Goal: Transaction & Acquisition: Purchase product/service

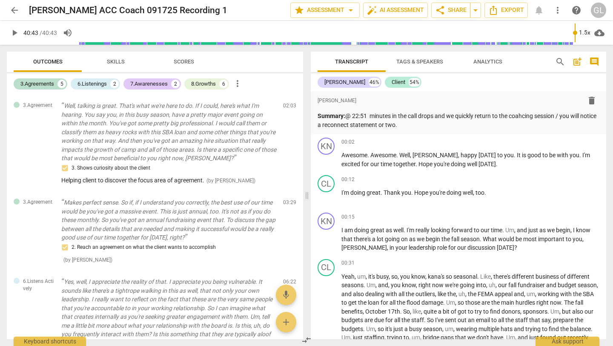
scroll to position [3163, 0]
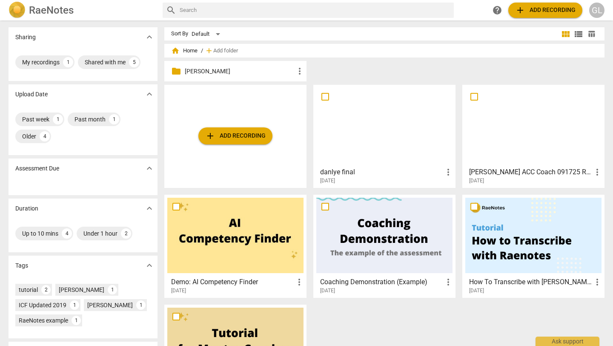
click at [379, 170] on h3 "danlye final" at bounding box center [381, 172] width 123 height 10
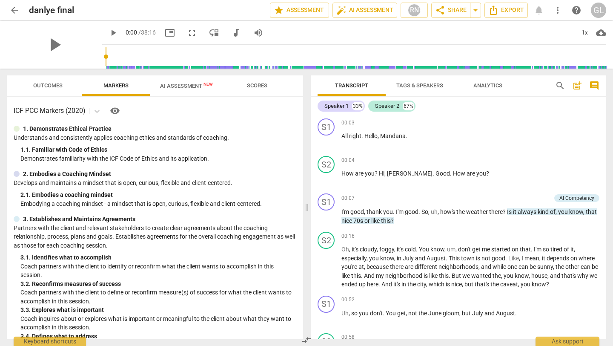
click at [191, 83] on span "AI Assessment New" at bounding box center [186, 86] width 53 height 6
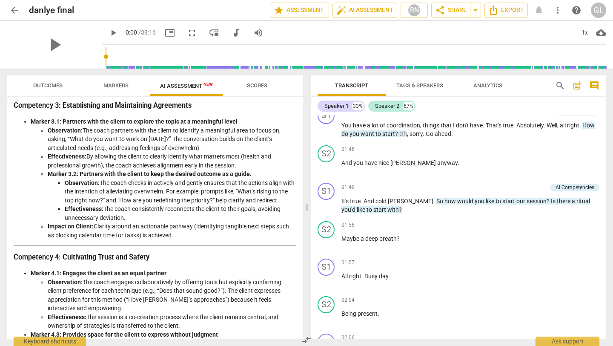
scroll to position [491, 0]
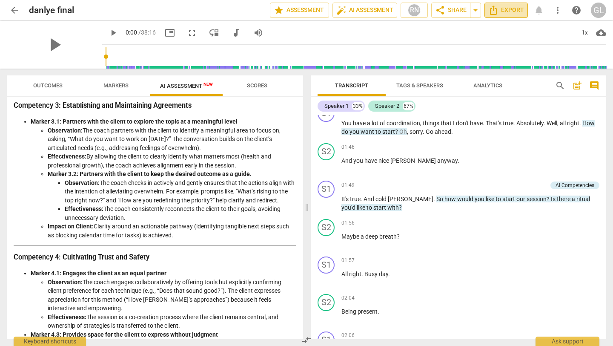
click at [511, 10] on span "Export" at bounding box center [506, 10] width 36 height 10
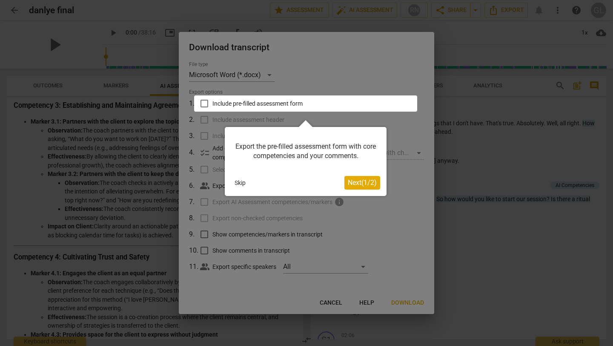
click at [354, 182] on span "Next ( 1 / 2 )" at bounding box center [362, 182] width 29 height 8
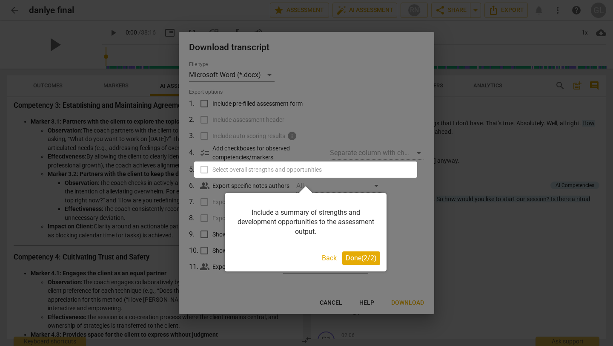
click at [353, 258] on span "Done ( 2 / 2 )" at bounding box center [361, 258] width 31 height 8
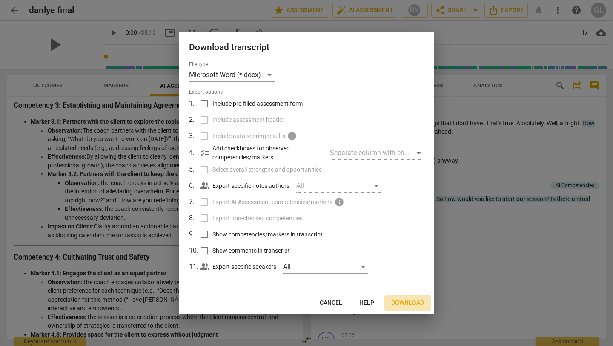
click at [407, 300] on span "Download" at bounding box center [407, 302] width 33 height 9
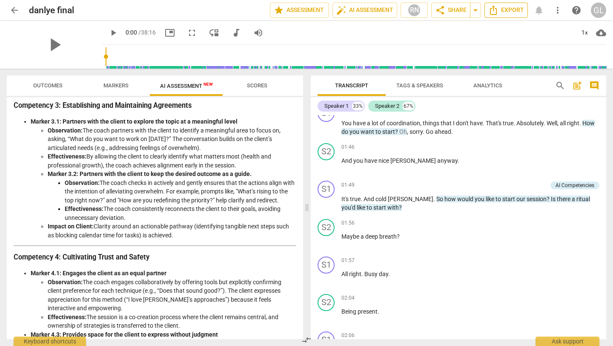
click at [510, 11] on span "Export" at bounding box center [506, 10] width 36 height 10
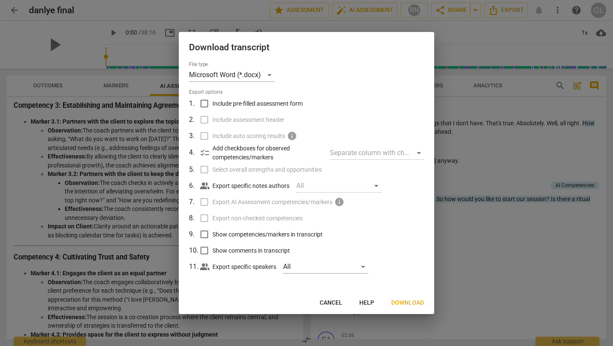
click at [204, 102] on input "Include pre-filled assessment form" at bounding box center [204, 103] width 16 height 16
checkbox input "true"
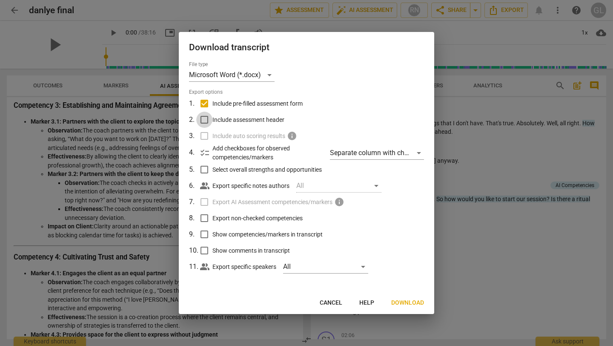
click at [204, 120] on input "Include assessment header" at bounding box center [204, 120] width 16 height 16
checkbox input "true"
click at [204, 168] on input "Select overall strengths and opportunities" at bounding box center [204, 169] width 16 height 16
checkbox input "true"
click at [203, 216] on input "Export non-checked competencies" at bounding box center [204, 218] width 16 height 16
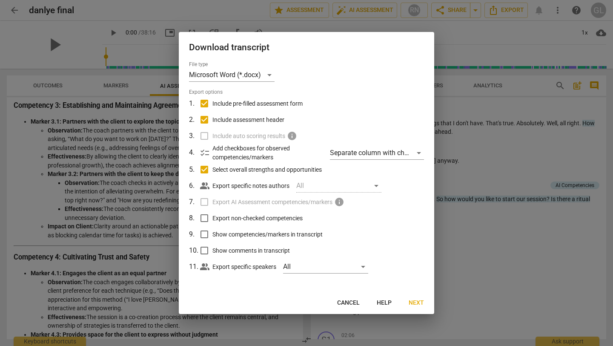
checkbox input "true"
click at [203, 233] on input "Show competencies/markers in transcript" at bounding box center [204, 234] width 16 height 16
checkbox input "true"
click at [204, 250] on input "Show comments in transcript" at bounding box center [204, 250] width 16 height 16
checkbox input "true"
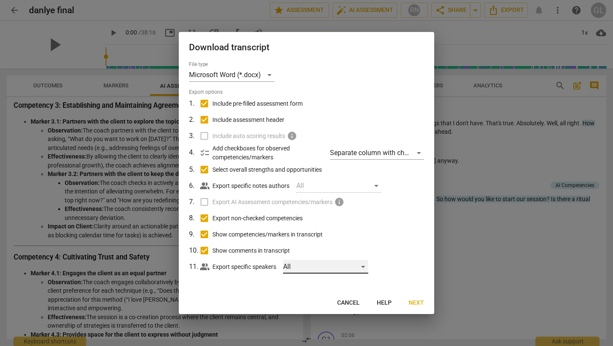
click at [332, 265] on div "All" at bounding box center [325, 267] width 85 height 14
click at [387, 253] on div at bounding box center [306, 173] width 613 height 346
click at [390, 154] on div "Separate column with check marks" at bounding box center [377, 153] width 94 height 14
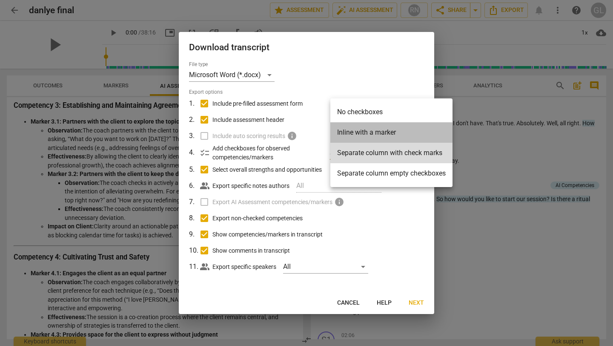
click at [379, 132] on li "Inline with a marker" at bounding box center [391, 132] width 122 height 20
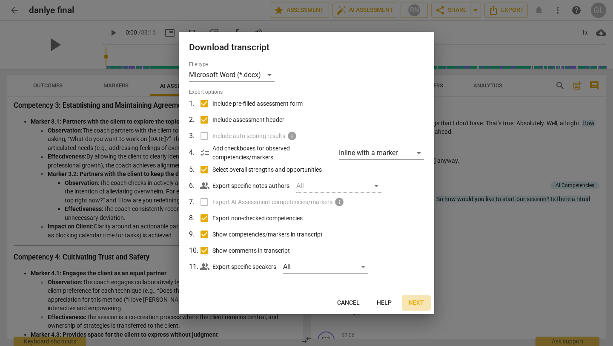
click at [415, 301] on span "Next" at bounding box center [416, 302] width 15 height 9
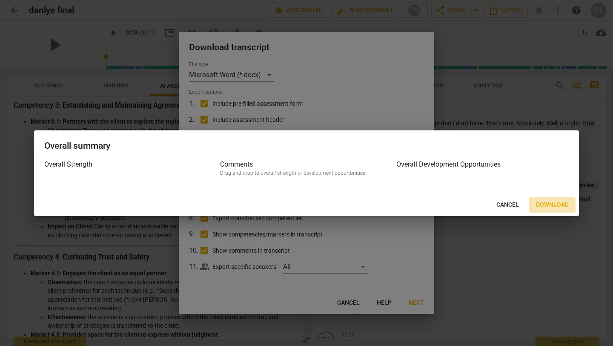
click at [559, 203] on span "Download" at bounding box center [552, 205] width 33 height 9
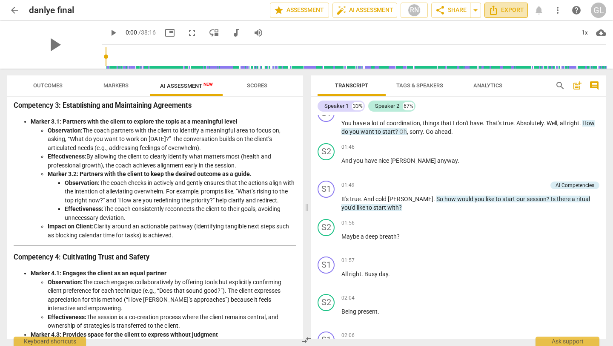
click at [515, 11] on span "Export" at bounding box center [506, 10] width 36 height 10
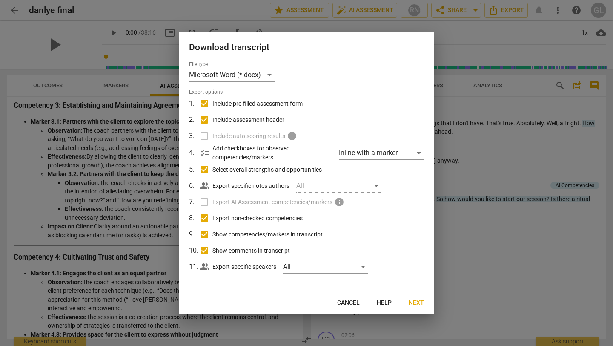
click at [350, 300] on span "Cancel" at bounding box center [348, 302] width 23 height 9
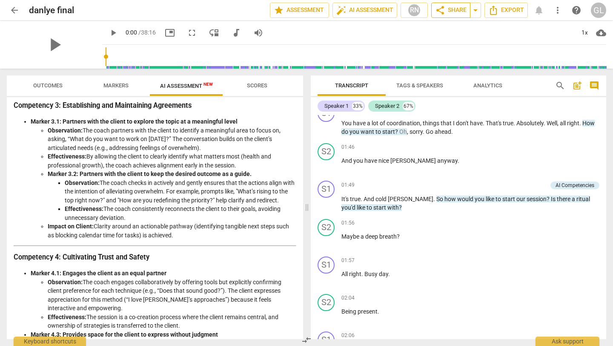
click at [453, 7] on span "share Share" at bounding box center [451, 10] width 32 height 10
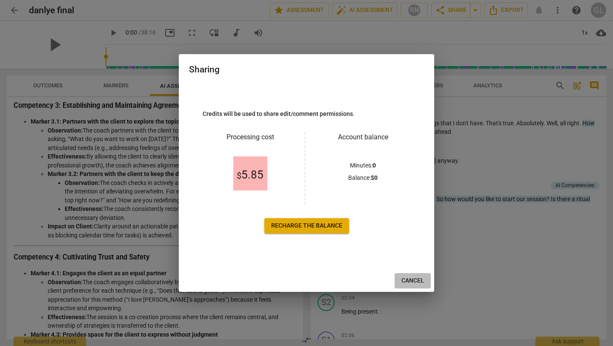
click at [414, 281] on span "Cancel" at bounding box center [413, 280] width 23 height 9
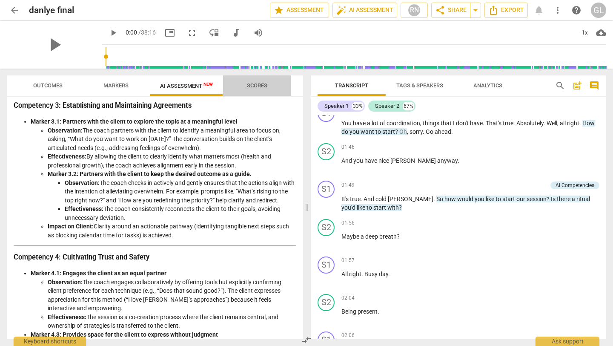
click at [259, 83] on span "Scores" at bounding box center [257, 85] width 20 height 6
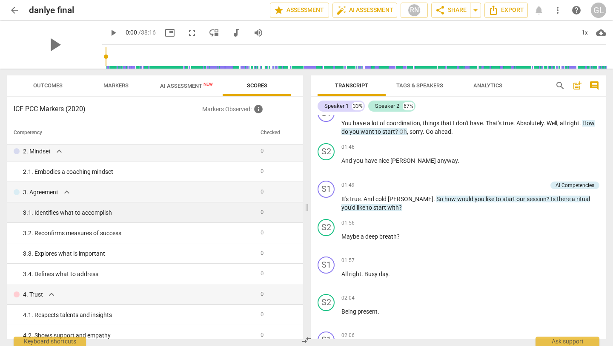
scroll to position [0, 0]
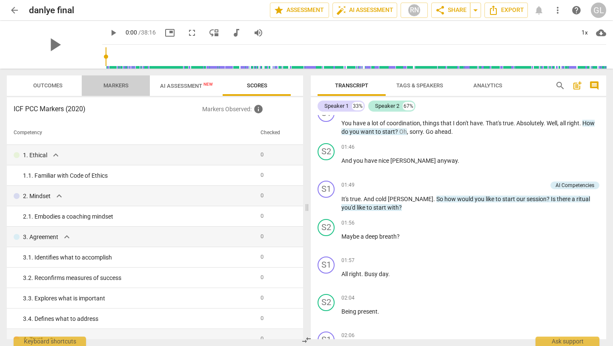
click at [116, 84] on span "Markers" at bounding box center [115, 85] width 25 height 6
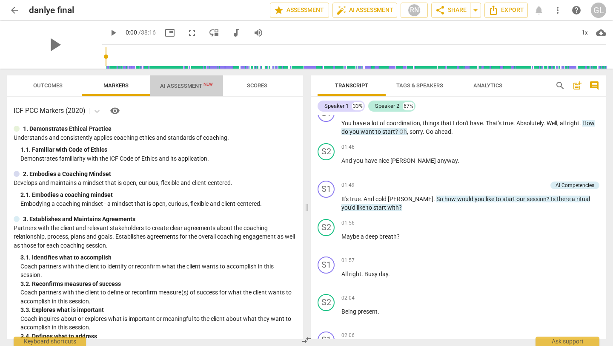
click at [180, 83] on span "AI Assessment New" at bounding box center [186, 86] width 53 height 6
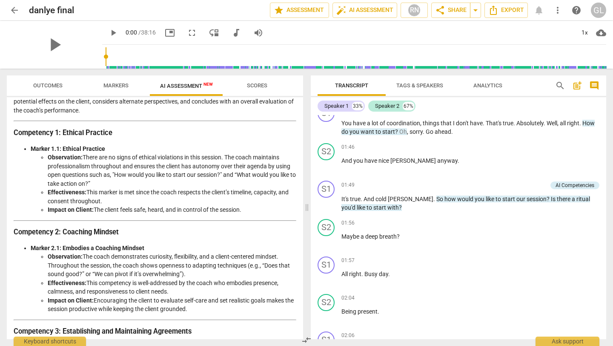
scroll to position [77, 0]
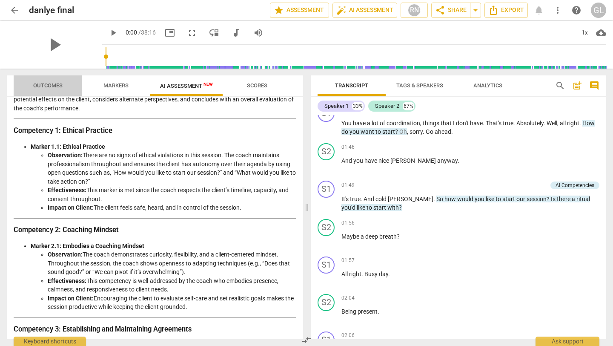
click at [50, 83] on span "Outcomes" at bounding box center [47, 85] width 29 height 6
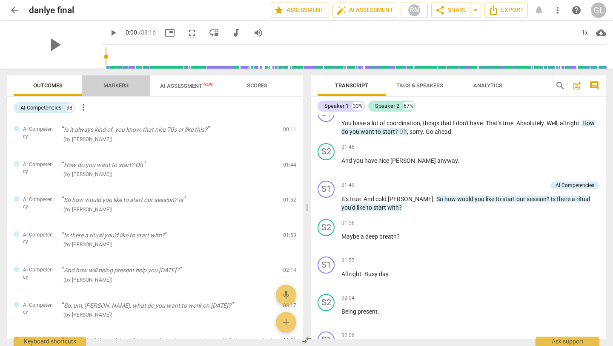
click at [118, 84] on span "Markers" at bounding box center [115, 85] width 25 height 6
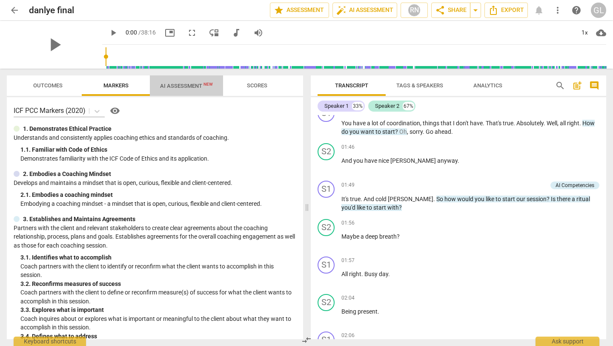
click at [181, 83] on span "AI Assessment New" at bounding box center [186, 86] width 53 height 6
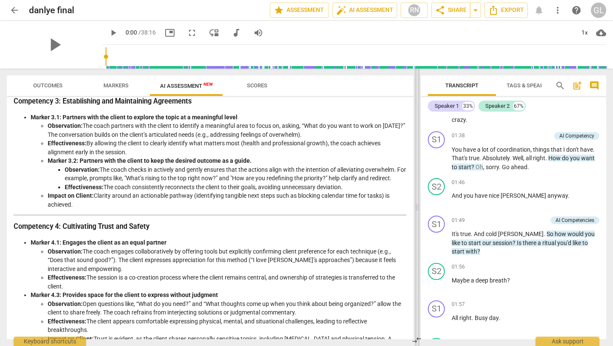
scroll to position [551, 0]
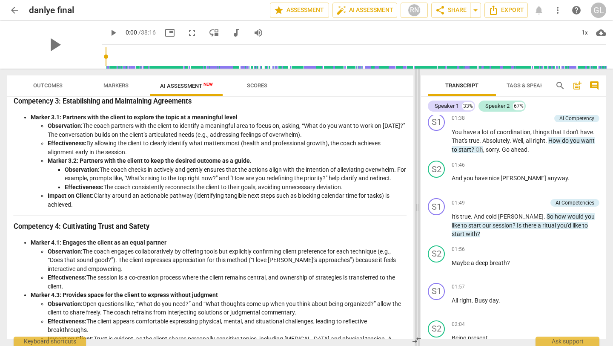
drag, startPoint x: 307, startPoint y: 207, endPoint x: 417, endPoint y: 201, distance: 110.4
click at [417, 201] on span at bounding box center [417, 207] width 5 height 277
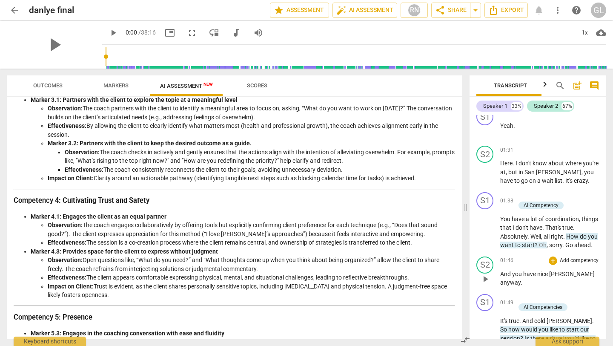
scroll to position [235, 0]
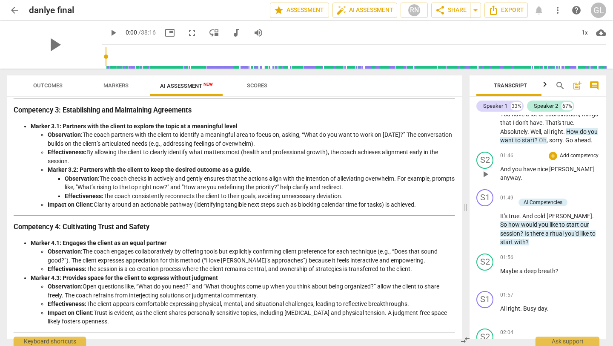
drag, startPoint x: 417, startPoint y: 201, endPoint x: 465, endPoint y: 200, distance: 48.6
click at [465, 200] on span at bounding box center [465, 207] width 5 height 277
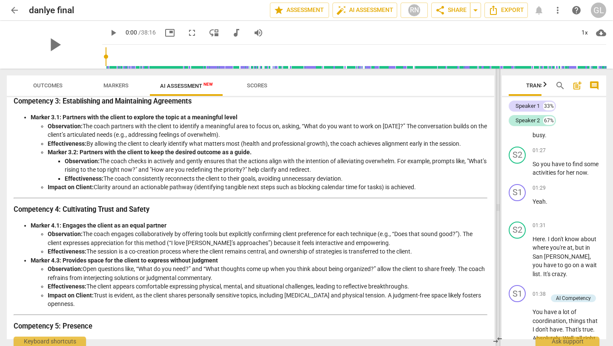
scroll to position [227, 0]
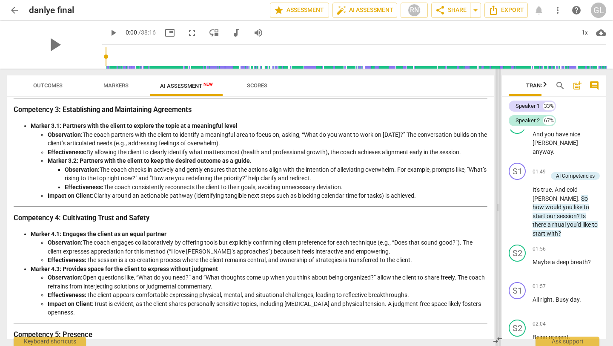
drag, startPoint x: 467, startPoint y: 205, endPoint x: 499, endPoint y: 204, distance: 32.4
click at [499, 204] on span at bounding box center [498, 207] width 5 height 277
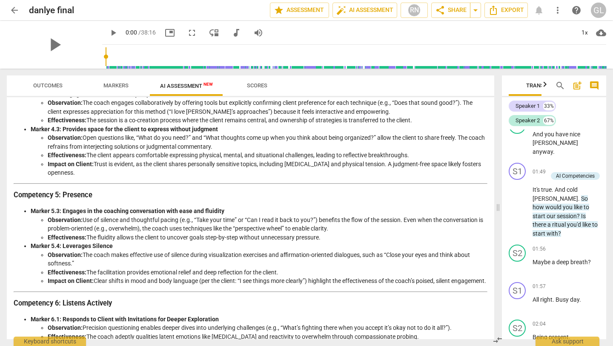
scroll to position [0, 0]
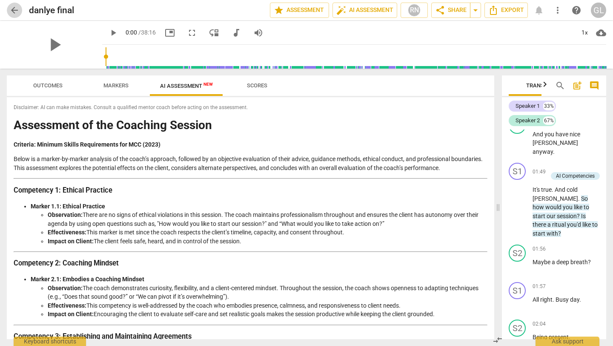
click at [14, 9] on span "arrow_back" at bounding box center [14, 10] width 10 height 10
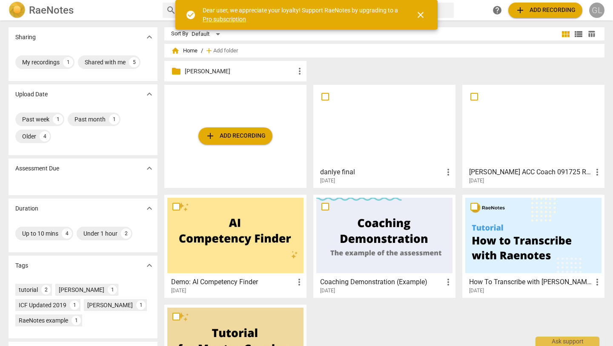
click at [598, 8] on div "GL" at bounding box center [596, 10] width 15 height 15
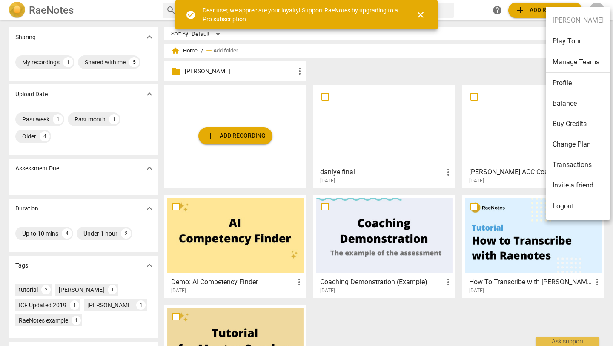
click at [571, 204] on li "Logout" at bounding box center [578, 206] width 65 height 20
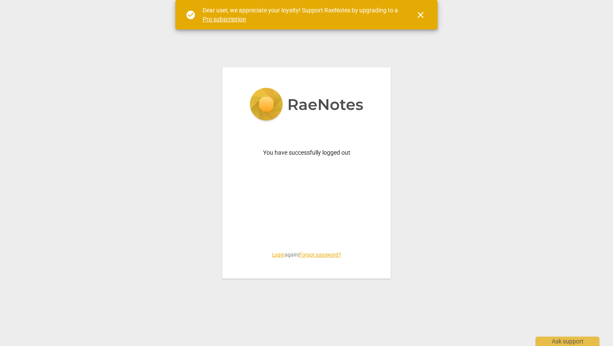
click at [275, 254] on link "Login" at bounding box center [278, 255] width 13 height 6
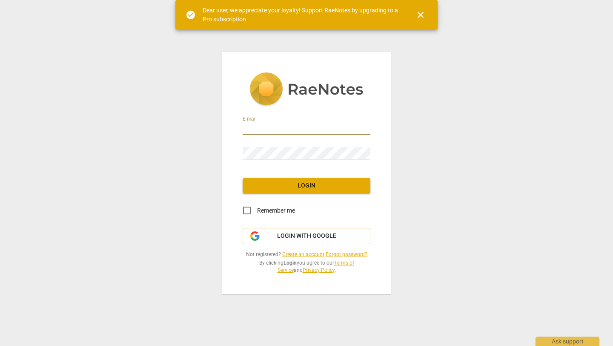
click at [287, 129] on input "email" at bounding box center [307, 129] width 128 height 12
type input "Jennie@learningjourneys.net"
click at [306, 253] on link "Create an account" at bounding box center [303, 254] width 42 height 6
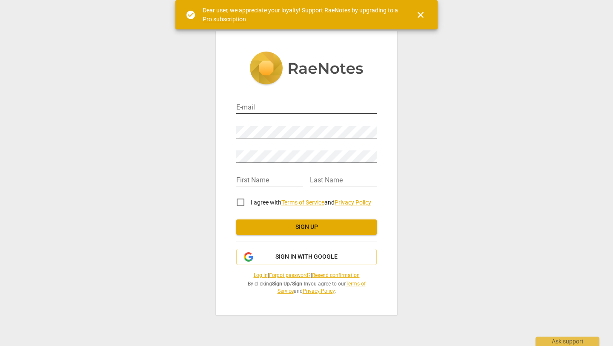
click at [299, 104] on input "email" at bounding box center [306, 108] width 141 height 12
type input "Jennie@learningjourneys.net"
type input "Jennie"
type input "Antolak"
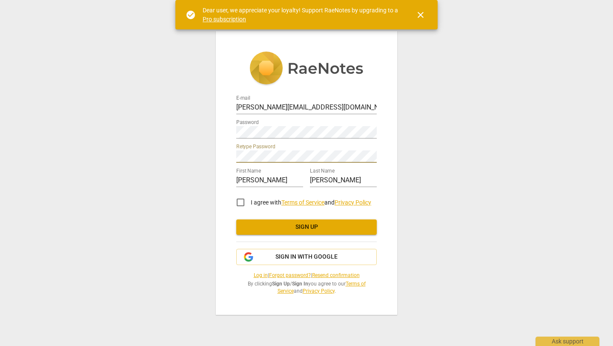
click at [239, 202] on input "I agree with Terms of Service and Privacy Policy" at bounding box center [240, 202] width 20 height 20
checkbox input "true"
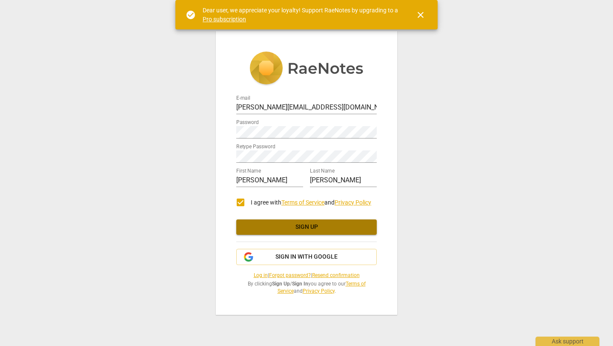
click at [339, 226] on span "Sign up" at bounding box center [306, 227] width 127 height 9
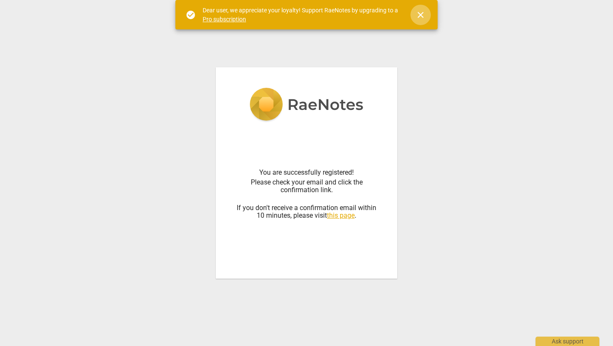
click at [419, 16] on span "close" at bounding box center [421, 15] width 10 height 10
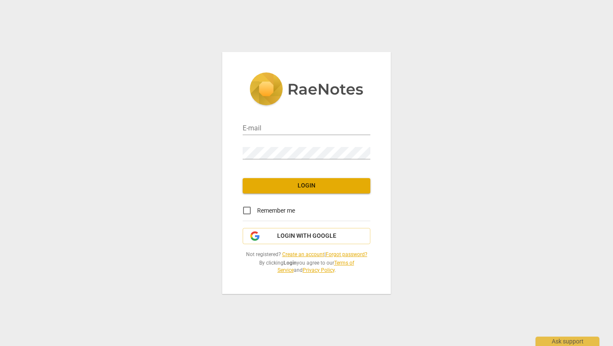
type input "Jennie@learningjourneys.net"
click at [247, 210] on input "Remember me" at bounding box center [247, 210] width 20 height 20
checkbox input "true"
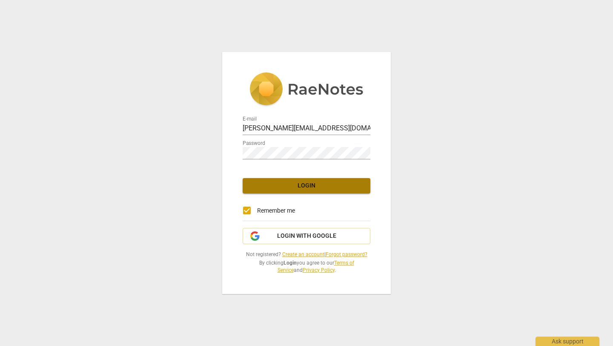
click at [334, 184] on span "Login" at bounding box center [307, 185] width 114 height 9
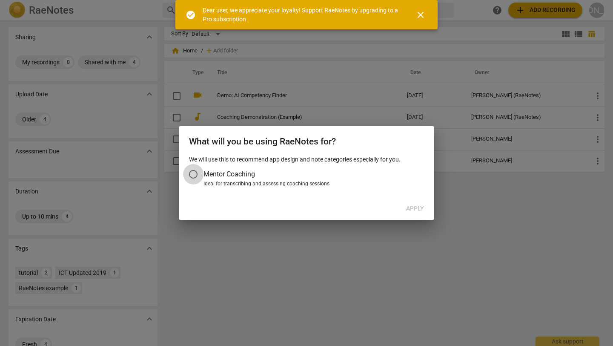
click at [192, 171] on input "Mentor Coaching" at bounding box center [193, 174] width 20 height 20
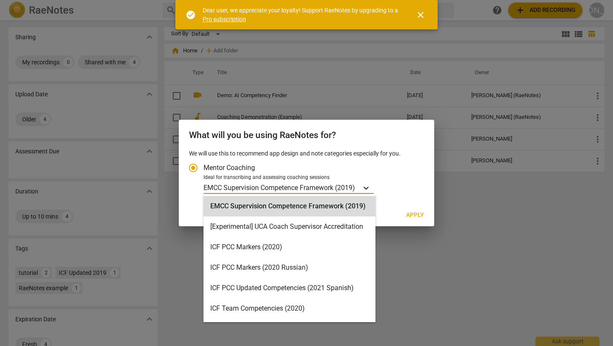
click at [363, 187] on div "Account type" at bounding box center [366, 187] width 15 height 12
click at [0, 0] on input "Ideal for transcribing and assessing coaching sessions EMCC Supervision Compete…" at bounding box center [0, 0] width 0 height 0
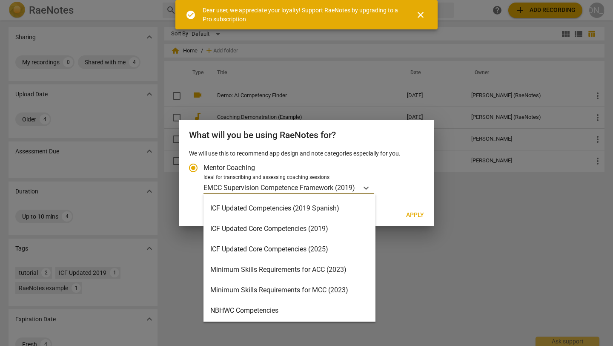
scroll to position [137, 0]
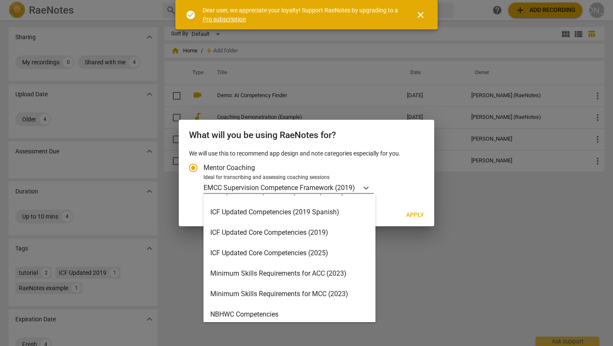
click at [337, 252] on div "ICF Updated Core Competencies (2025)" at bounding box center [290, 253] width 172 height 20
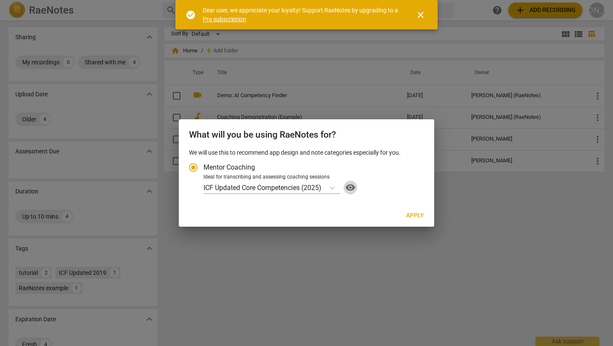
click at [354, 186] on span "visibility" at bounding box center [351, 187] width 14 height 10
click at [414, 212] on span "Apply" at bounding box center [415, 215] width 18 height 9
radio input "false"
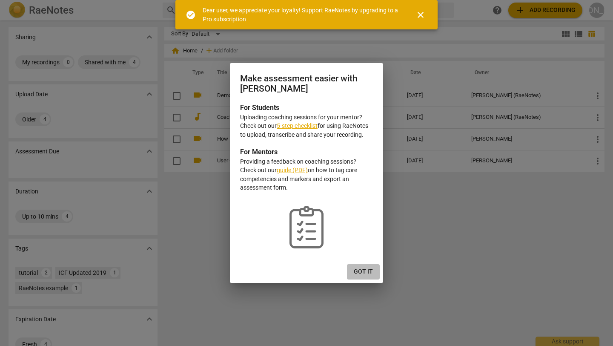
click at [365, 271] on span "Got it" at bounding box center [363, 271] width 19 height 9
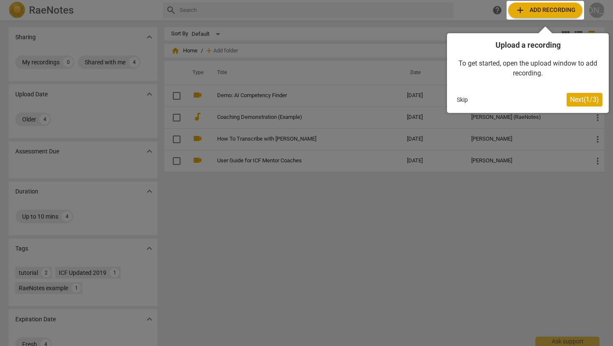
click at [553, 8] on div at bounding box center [545, 10] width 77 height 19
click at [582, 103] on span "Next ( 1 / 3 )" at bounding box center [584, 99] width 29 height 8
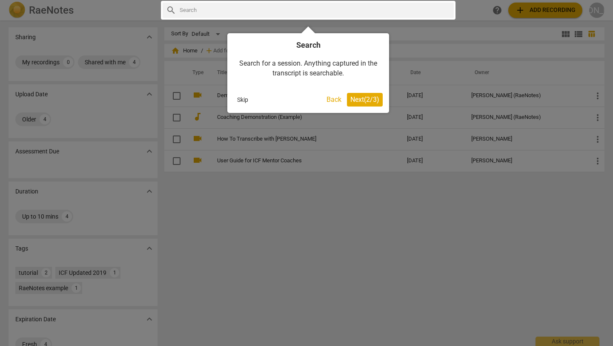
click at [368, 100] on span "Next ( 2 / 3 )" at bounding box center [364, 99] width 29 height 8
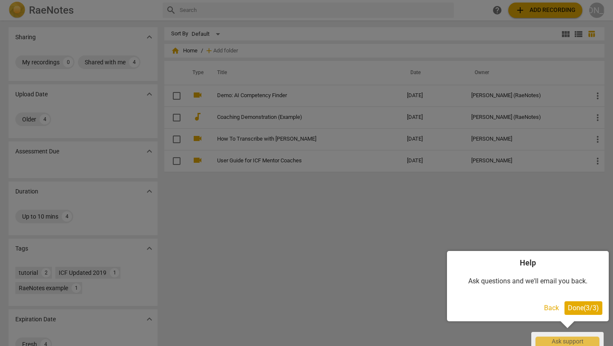
click at [583, 307] on span "Done ( 3 / 3 )" at bounding box center [583, 308] width 31 height 8
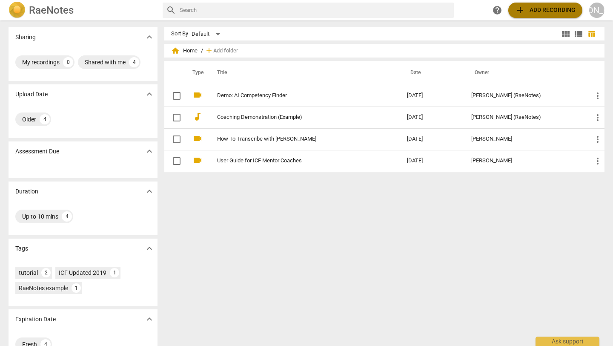
click at [557, 9] on span "add Add recording" at bounding box center [545, 10] width 60 height 10
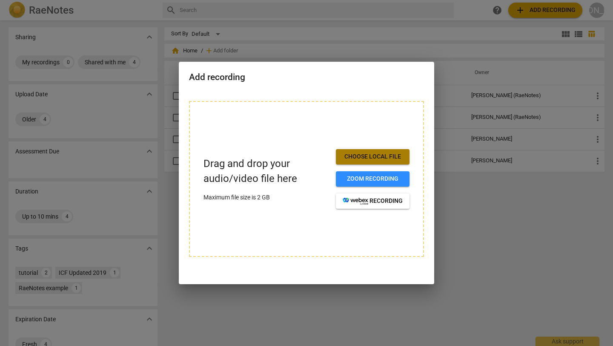
click at [386, 155] on span "Choose local file" at bounding box center [373, 156] width 60 height 9
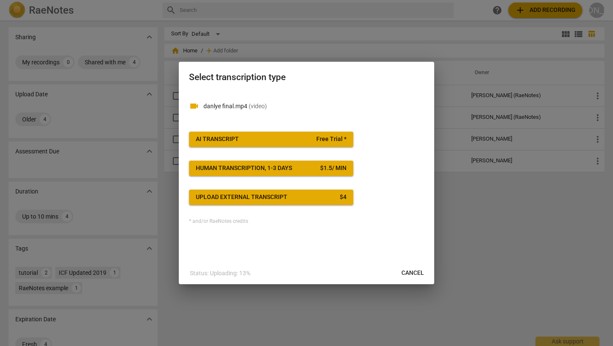
click at [305, 138] on span "AI Transcript Free Trial *" at bounding box center [271, 139] width 151 height 9
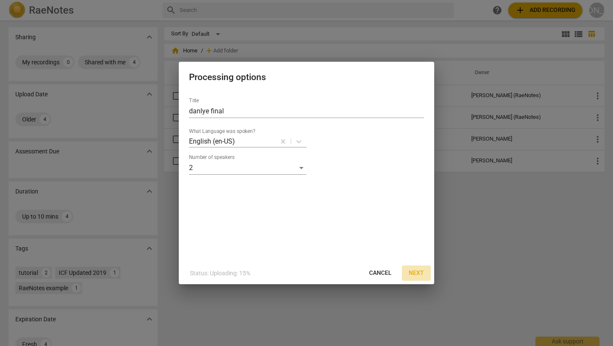
click at [416, 271] on span "Next" at bounding box center [416, 273] width 15 height 9
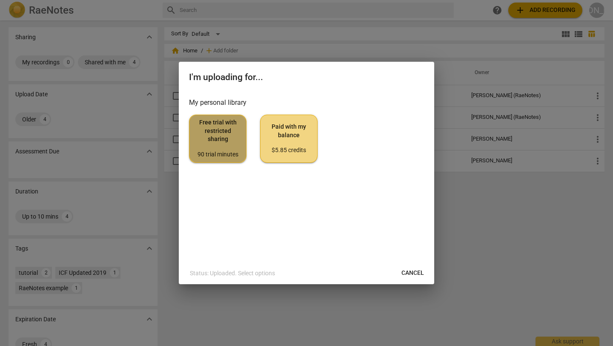
click at [226, 144] on span "Free trial with restricted sharing 90 trial minutes" at bounding box center [217, 138] width 43 height 40
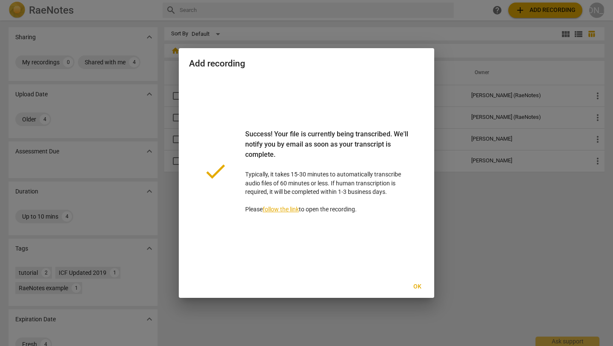
click at [417, 284] on span "Ok" at bounding box center [417, 286] width 14 height 9
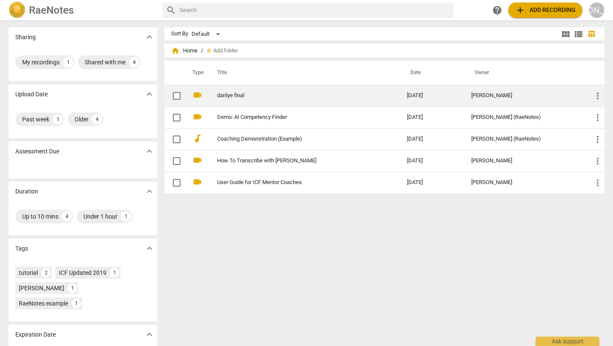
click at [253, 95] on link "danlye final" at bounding box center [296, 95] width 159 height 6
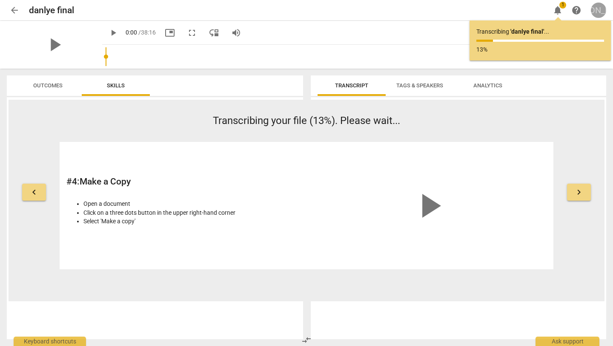
click at [600, 8] on div "[PERSON_NAME]" at bounding box center [598, 10] width 15 height 15
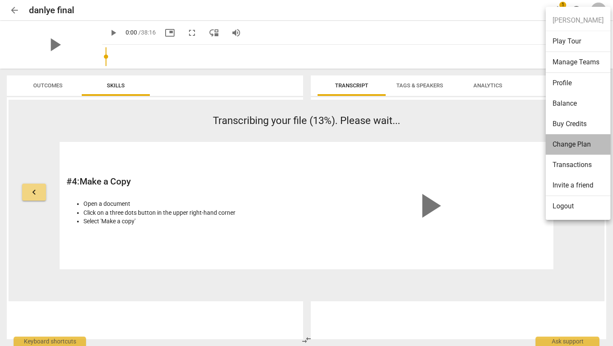
click at [584, 144] on li "Change Plan" at bounding box center [578, 144] width 65 height 20
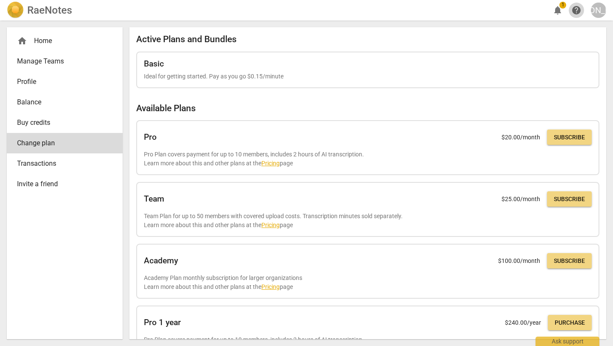
click at [577, 8] on span "help" at bounding box center [576, 10] width 10 height 10
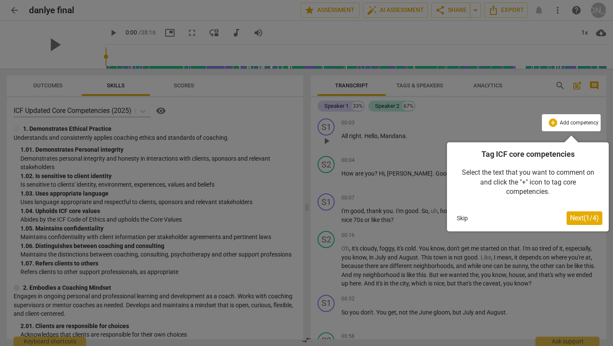
click at [582, 217] on span "Next ( 1 / 4 )" at bounding box center [584, 218] width 29 height 8
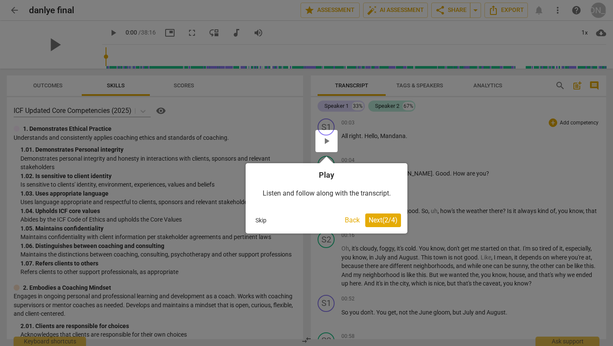
click at [380, 219] on span "Next ( 2 / 4 )" at bounding box center [383, 220] width 29 height 8
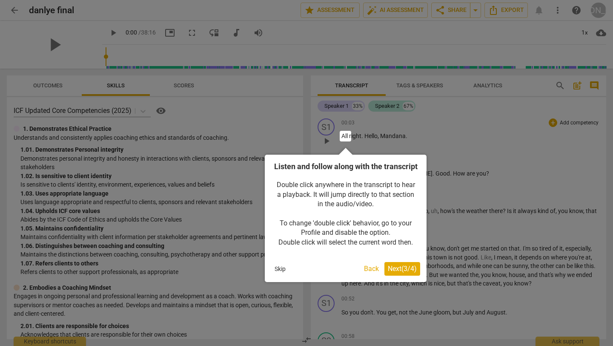
click at [393, 273] on span "Next ( 3 / 4 )" at bounding box center [402, 268] width 29 height 8
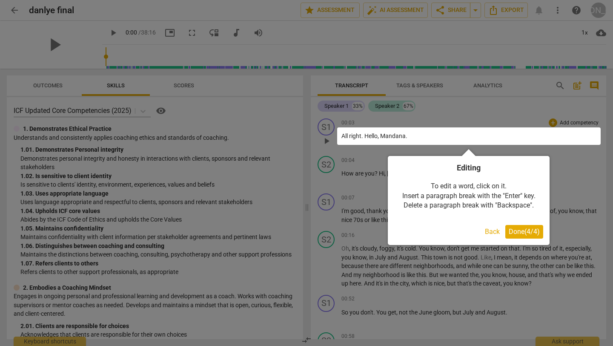
click at [519, 230] on span "Done ( 4 / 4 )" at bounding box center [524, 231] width 31 height 8
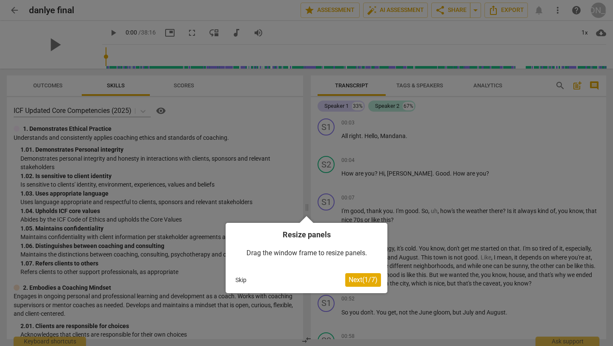
click at [356, 281] on span "Next ( 1 / 7 )" at bounding box center [363, 279] width 29 height 8
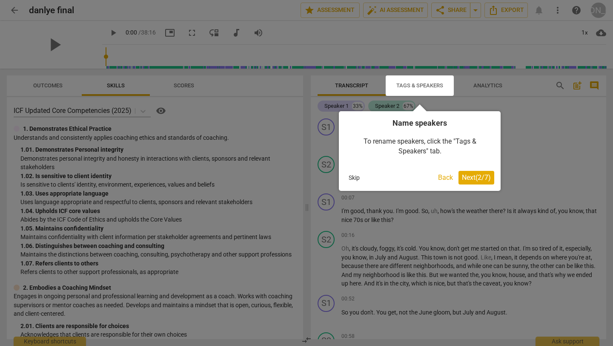
click at [465, 179] on span "Next ( 2 / 7 )" at bounding box center [476, 177] width 29 height 8
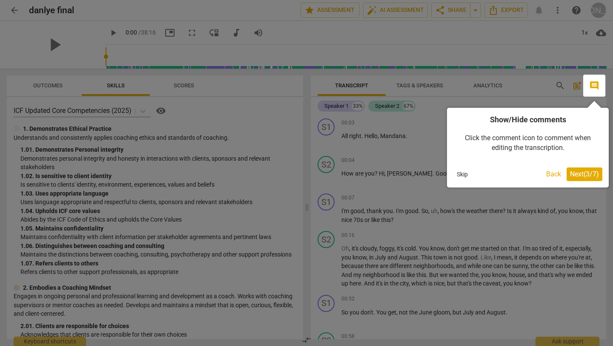
click at [582, 172] on span "Next ( 3 / 7 )" at bounding box center [584, 174] width 29 height 8
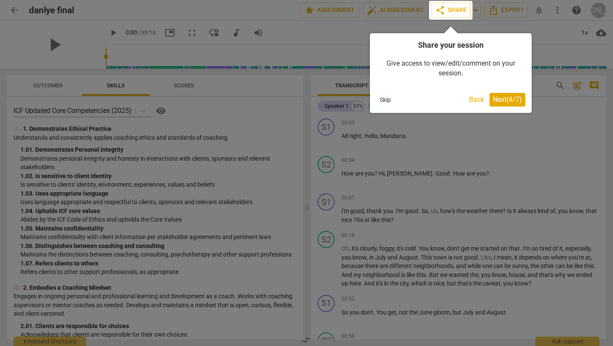
click at [506, 100] on span "Next ( 4 / 7 )" at bounding box center [507, 99] width 29 height 8
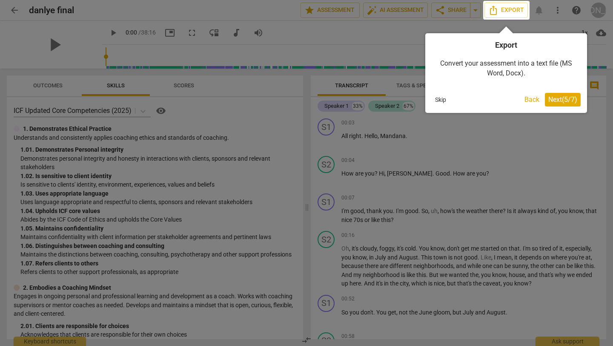
click at [551, 102] on span "Next ( 5 / 7 )" at bounding box center [562, 99] width 29 height 8
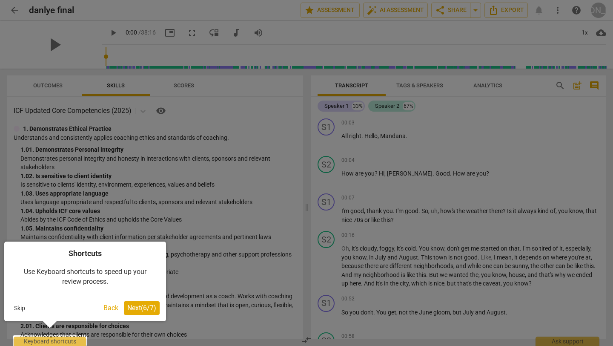
click at [142, 308] on span "Next ( 6 / 7 )" at bounding box center [141, 308] width 29 height 8
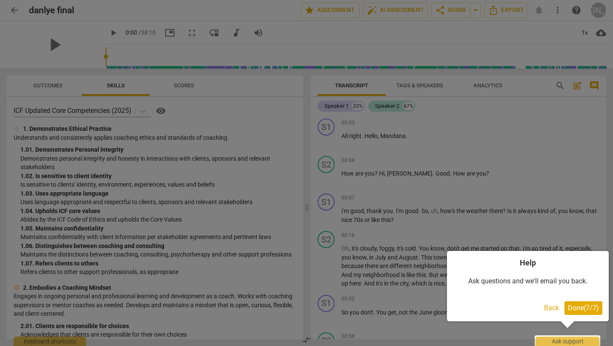
click at [589, 307] on span "Done ( 7 / 7 )" at bounding box center [583, 308] width 31 height 8
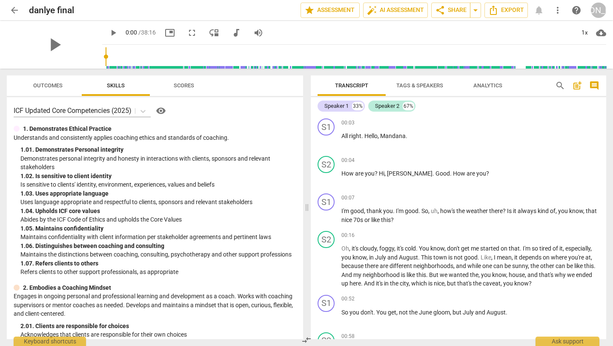
click at [182, 84] on span "Scores" at bounding box center [184, 85] width 20 height 6
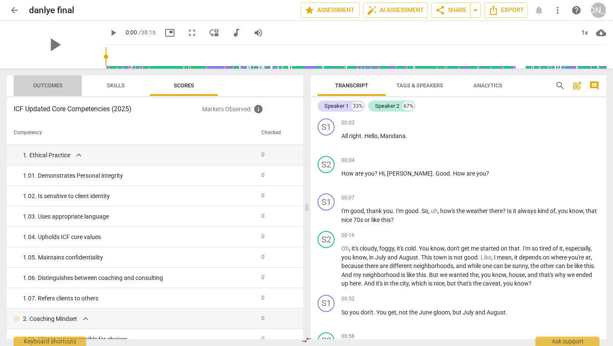
click at [48, 84] on span "Outcomes" at bounding box center [47, 85] width 29 height 6
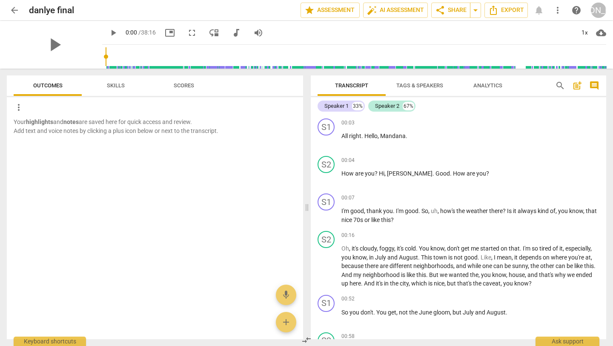
click at [116, 84] on span "Skills" at bounding box center [116, 85] width 18 height 6
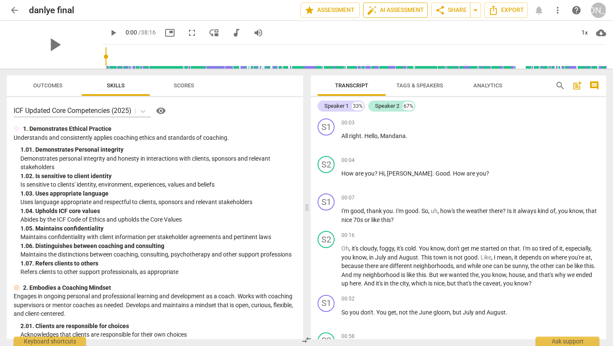
click at [385, 11] on span "auto_fix_high AI Assessment" at bounding box center [395, 10] width 57 height 10
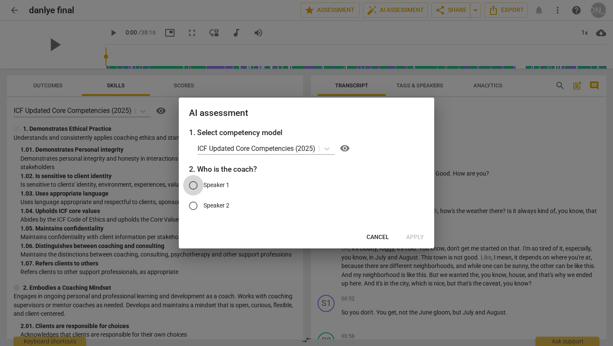
click at [192, 184] on input "Speaker 1" at bounding box center [193, 185] width 20 height 20
radio input "true"
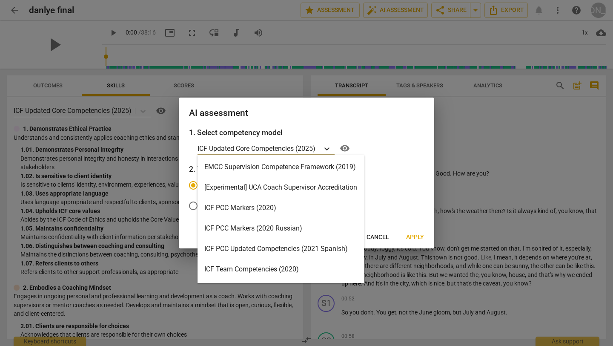
click at [330, 148] on icon at bounding box center [327, 148] width 9 height 9
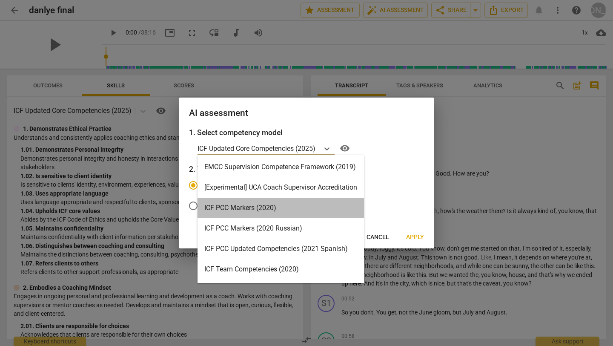
click at [314, 204] on div "ICF PCC Markers (2020)" at bounding box center [281, 208] width 166 height 20
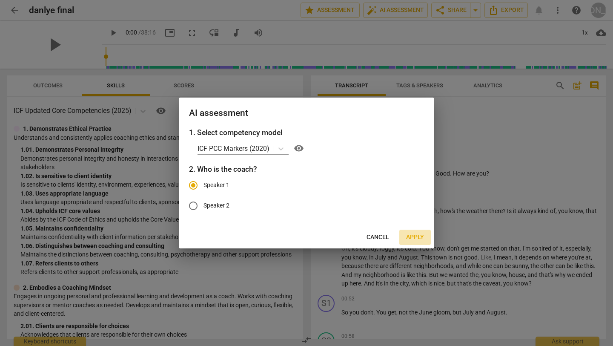
click at [413, 236] on span "Apply" at bounding box center [415, 237] width 18 height 9
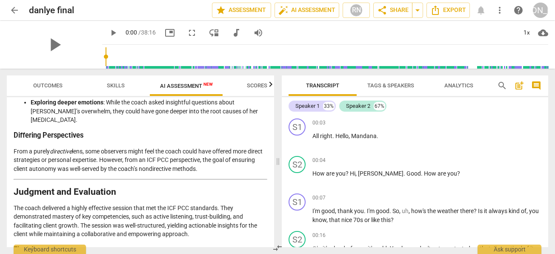
scroll to position [1579, 0]
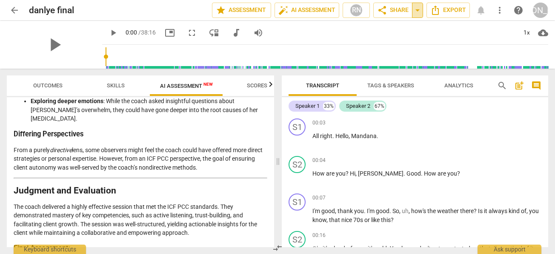
click at [418, 11] on span "arrow_drop_down" at bounding box center [418, 10] width 10 height 10
click at [394, 11] on span "share Share" at bounding box center [393, 10] width 32 height 10
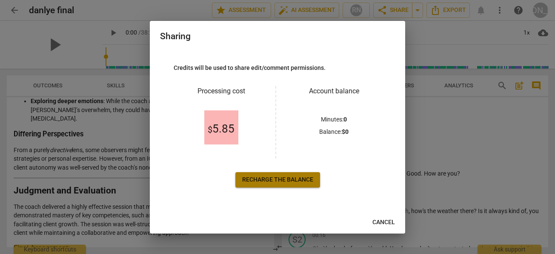
click at [294, 178] on span "Recharge the balance" at bounding box center [277, 179] width 71 height 9
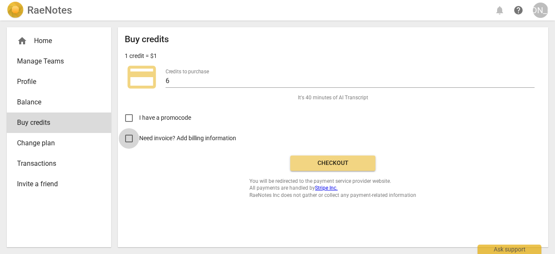
click at [131, 136] on input "Need invoice? Add billing information" at bounding box center [129, 138] width 20 height 20
checkbox input "true"
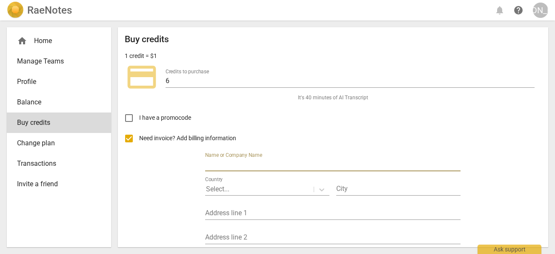
click at [296, 161] on input "text" at bounding box center [332, 165] width 255 height 12
type input "Learning Journeys"
type input "Woodbury"
type input "8179 Boulder Ridge Road"
type input "MN"
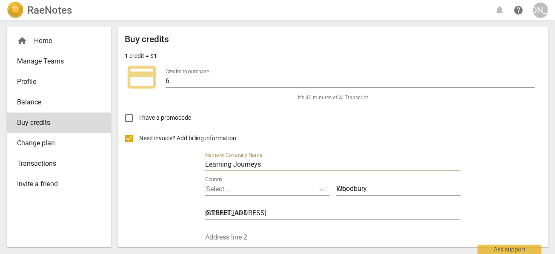
type input "55125"
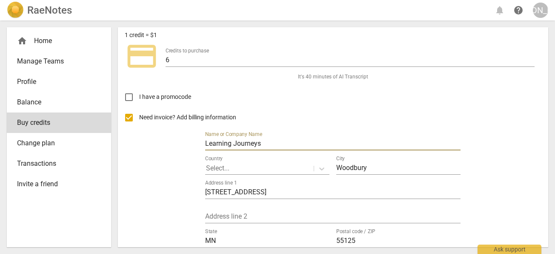
scroll to position [43, 0]
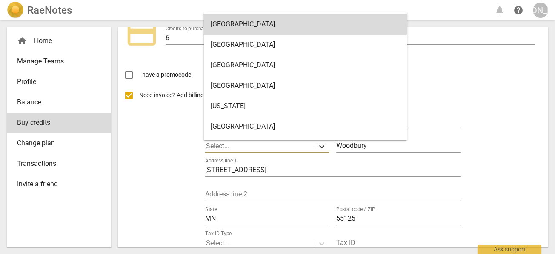
click at [319, 146] on icon at bounding box center [322, 146] width 9 height 9
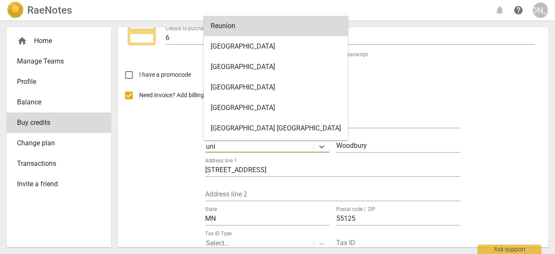
type input "United States"
type input "apt f"
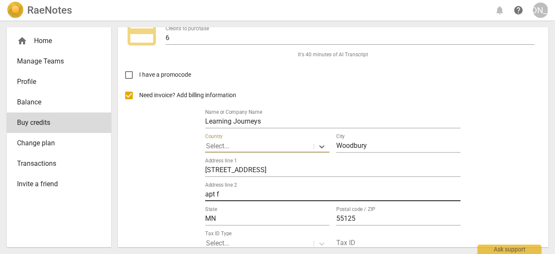
click at [230, 196] on input "apt f" at bounding box center [332, 195] width 255 height 12
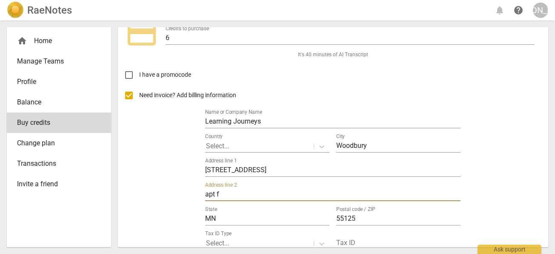
drag, startPoint x: 230, startPoint y: 196, endPoint x: 194, endPoint y: 194, distance: 36.3
click at [194, 195] on div "Need invoice? Add billing information Name or Company Name Learning Journeys Co…" at bounding box center [333, 171] width 417 height 173
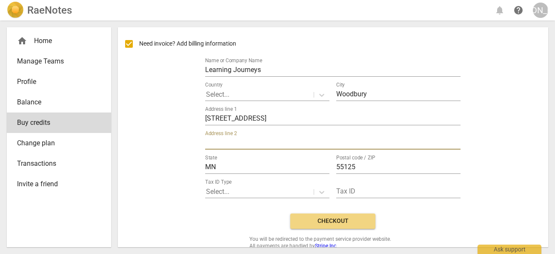
scroll to position [96, 0]
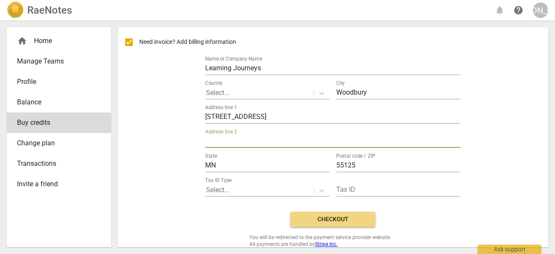
click at [247, 189] on div at bounding box center [259, 190] width 107 height 10
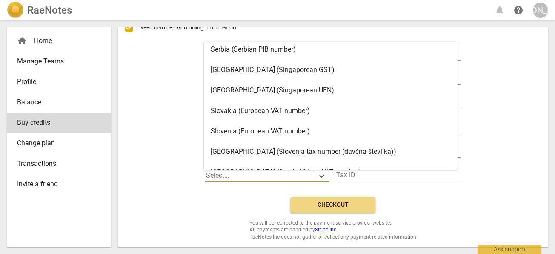
scroll to position [1756, 0]
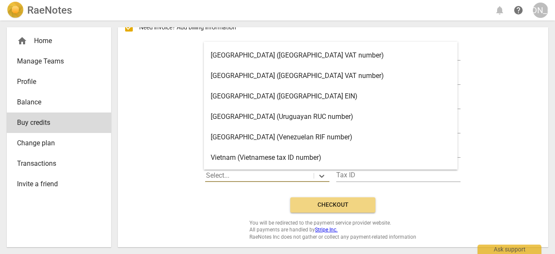
click at [295, 98] on div "United States (United States EIN)" at bounding box center [331, 96] width 254 height 20
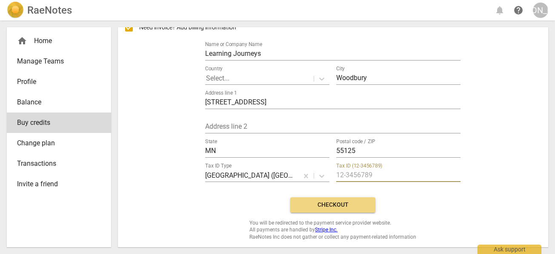
click at [399, 175] on input "text" at bounding box center [398, 175] width 124 height 12
type input "20-4747083"
click at [354, 203] on span "Checkout" at bounding box center [333, 205] width 72 height 9
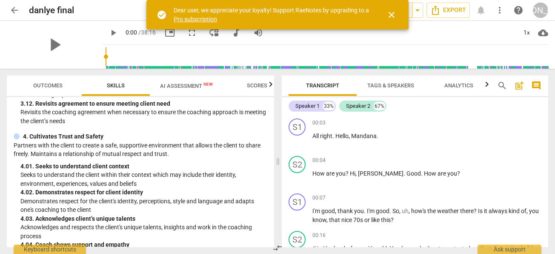
scroll to position [742, 0]
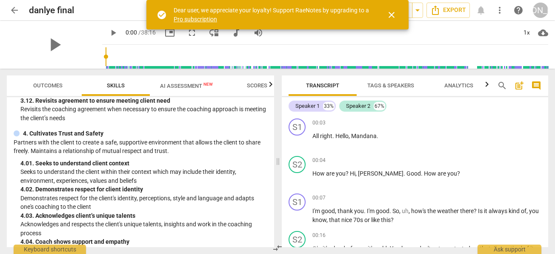
click at [192, 84] on span "AI Assessment New" at bounding box center [186, 86] width 53 height 6
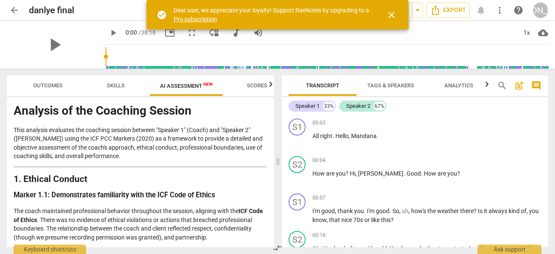
scroll to position [0, 0]
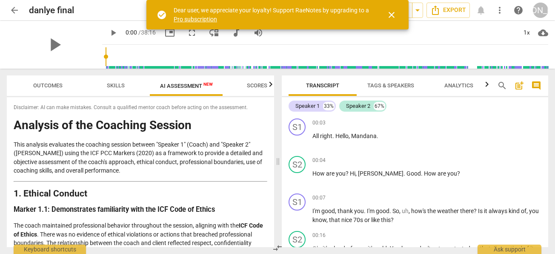
click at [393, 15] on span "close" at bounding box center [392, 15] width 10 height 10
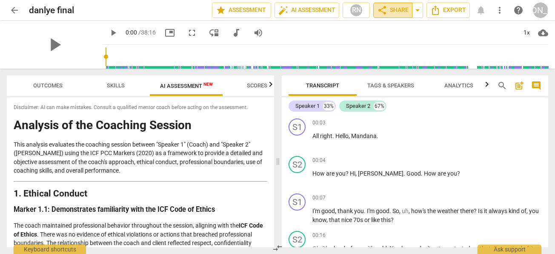
click at [395, 10] on span "share Share" at bounding box center [393, 10] width 32 height 10
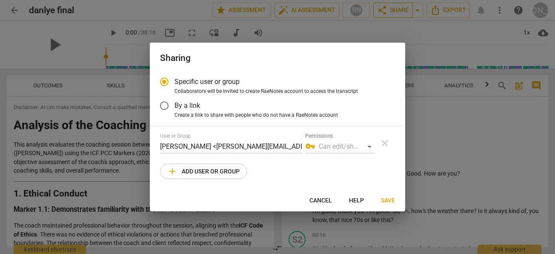
radio input "false"
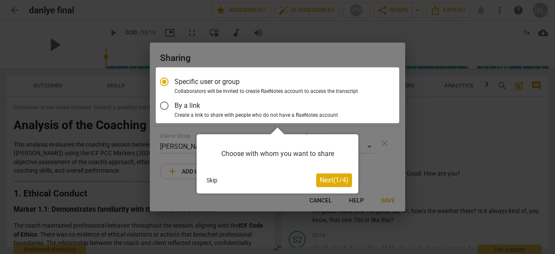
click at [165, 104] on div at bounding box center [278, 95] width 244 height 56
click at [162, 106] on div at bounding box center [278, 95] width 244 height 56
click at [327, 180] on span "Next ( 1 / 4 )" at bounding box center [334, 180] width 29 height 8
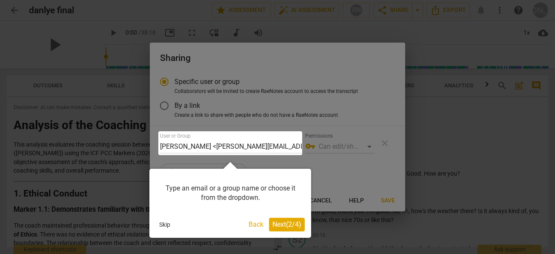
click at [168, 223] on button "Skip" at bounding box center [165, 224] width 18 height 13
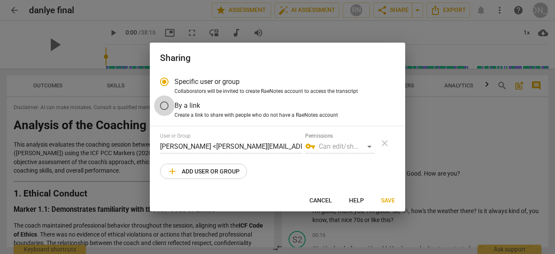
click at [163, 103] on input "By a link" at bounding box center [164, 105] width 20 height 20
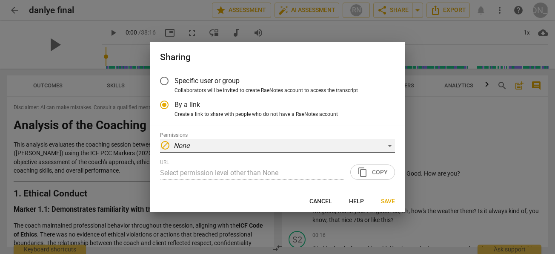
click at [268, 144] on div "block None" at bounding box center [277, 146] width 235 height 14
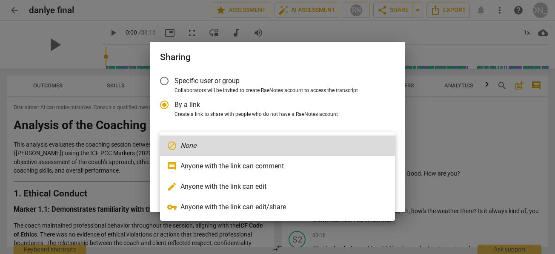
click at [268, 163] on li "comment Anyone with the link can comment" at bounding box center [277, 166] width 235 height 20
radio input "false"
type input "https://app.raenotes.com/meeting/760fa9bd037c42949f39a970ff3eb3e9?success=6"
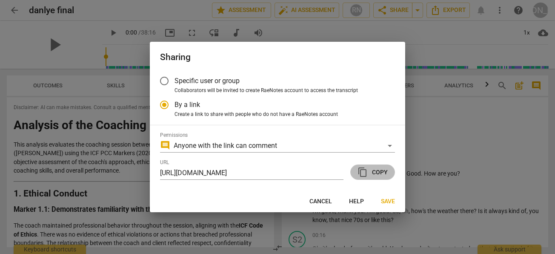
click at [377, 172] on span "content_copy Copy" at bounding box center [373, 172] width 30 height 10
click at [316, 201] on span "Cancel" at bounding box center [321, 201] width 23 height 9
radio input "false"
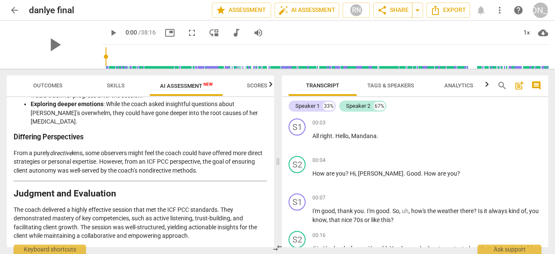
scroll to position [1579, 0]
